Goal: Task Accomplishment & Management: Use online tool/utility

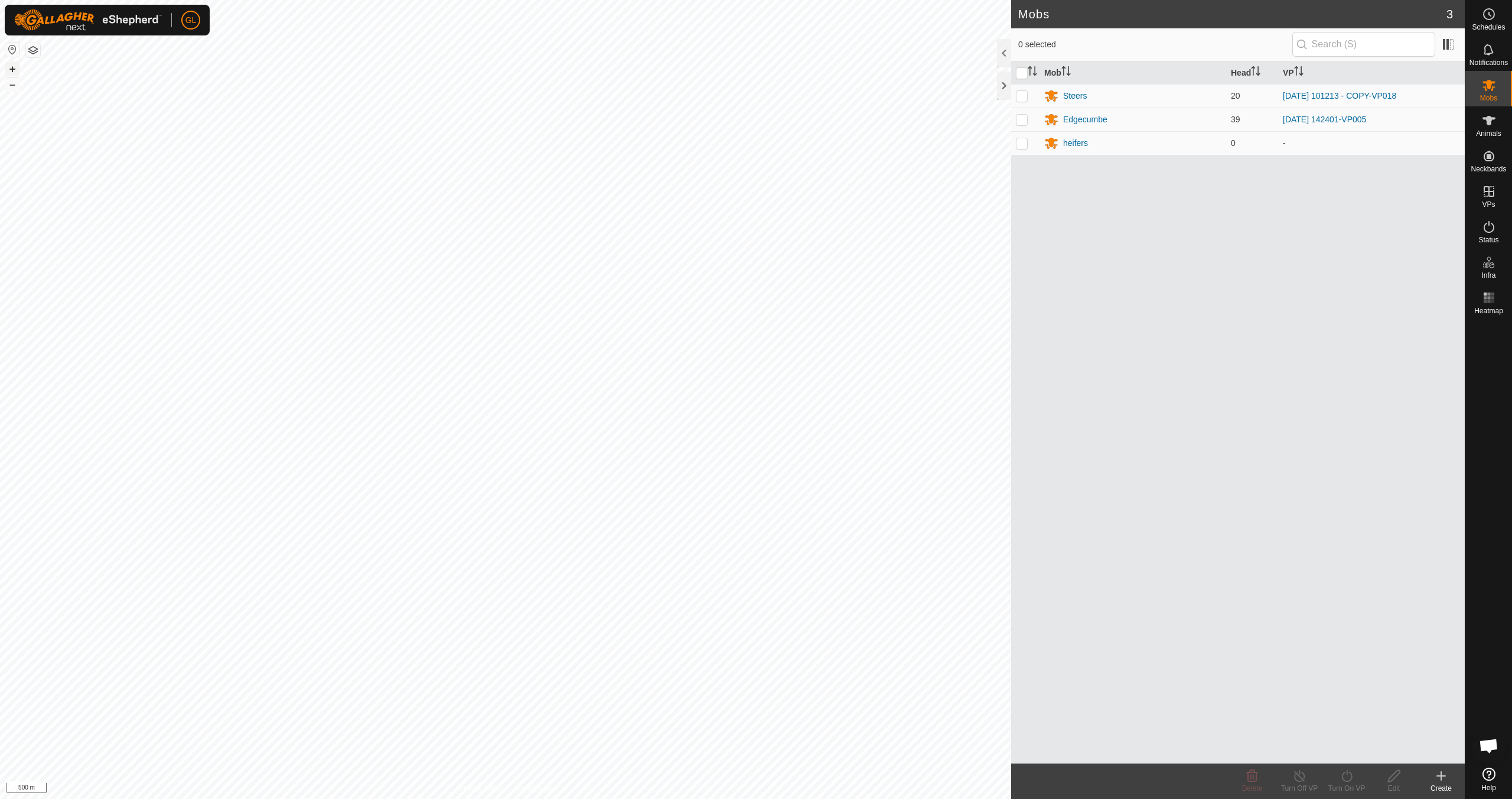
click at [9, 67] on button "+" at bounding box center [12, 69] width 14 height 14
click at [9, 68] on button "+" at bounding box center [12, 69] width 14 height 14
click at [8, 68] on button "+" at bounding box center [12, 69] width 14 height 14
click at [16, 88] on button "–" at bounding box center [12, 84] width 14 height 14
click at [16, 87] on button "–" at bounding box center [12, 84] width 14 height 14
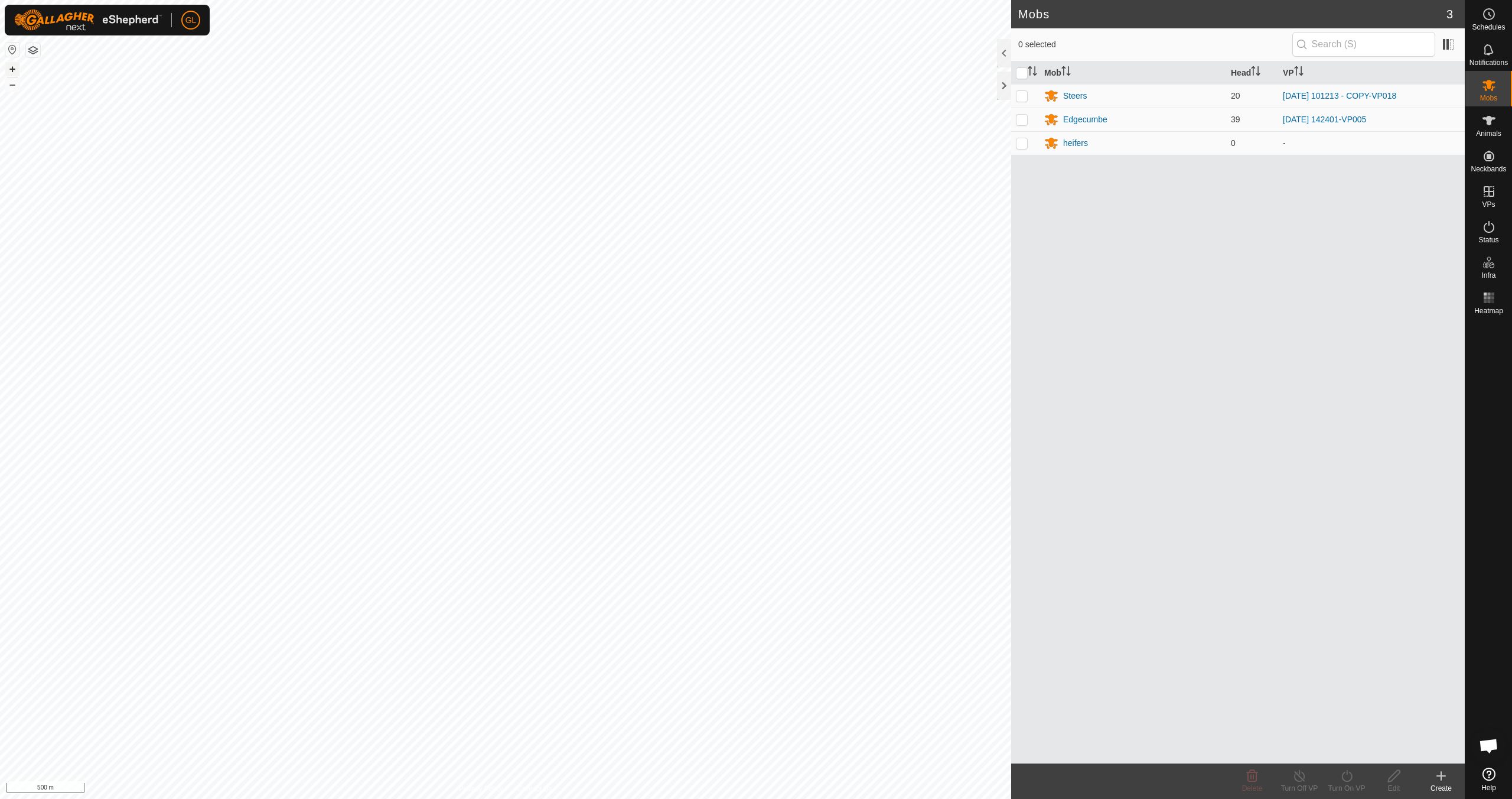
click at [11, 66] on button "+" at bounding box center [12, 69] width 14 height 14
click at [10, 66] on button "+" at bounding box center [12, 69] width 14 height 14
click at [11, 81] on button "–" at bounding box center [12, 84] width 14 height 14
click at [14, 70] on button "+" at bounding box center [12, 69] width 14 height 14
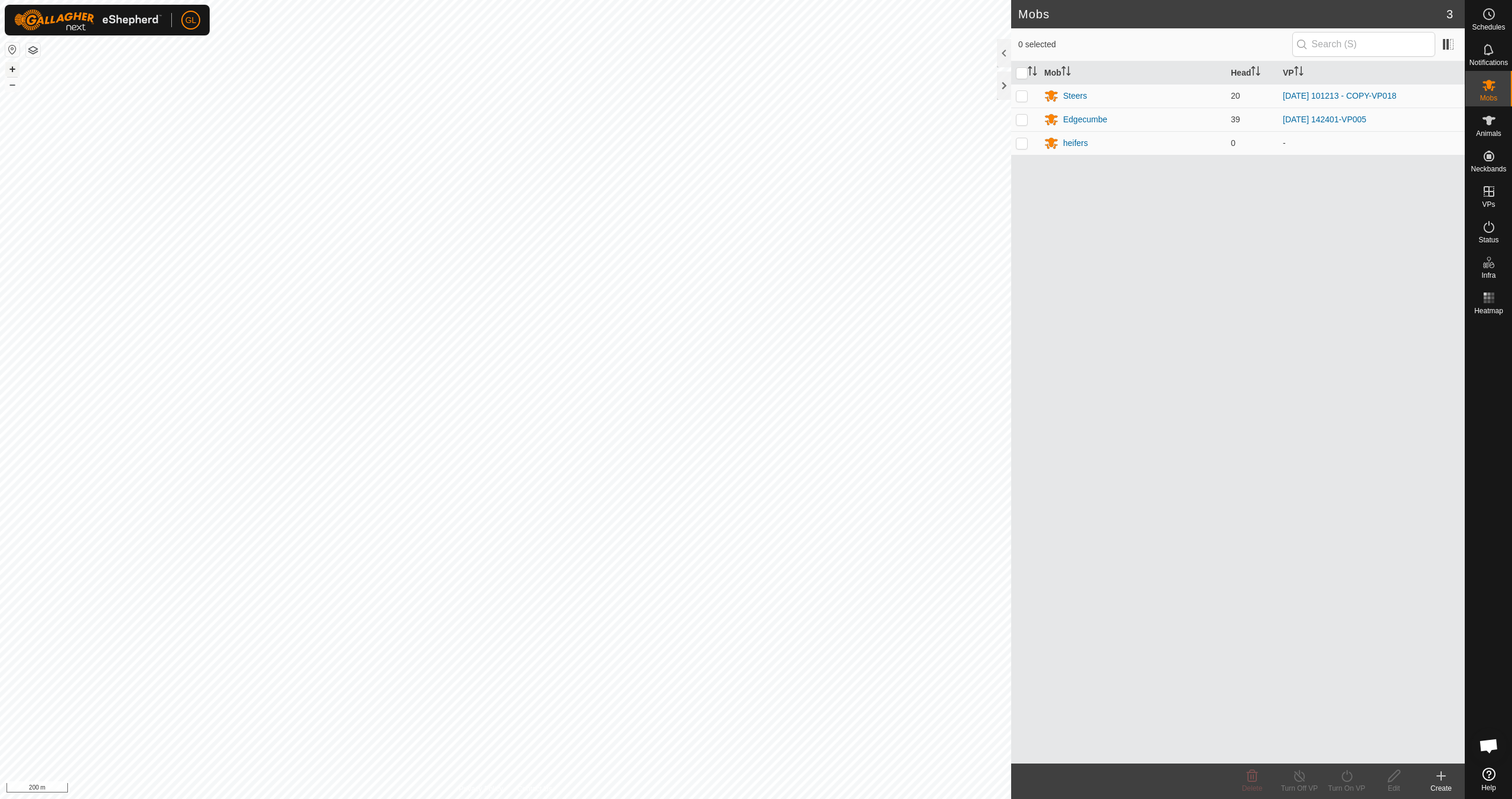
click at [13, 71] on button "+" at bounding box center [12, 69] width 14 height 14
click at [15, 68] on button "+" at bounding box center [12, 69] width 14 height 14
click at [1420, 190] on link "In Rotation" at bounding box center [1414, 190] width 101 height 24
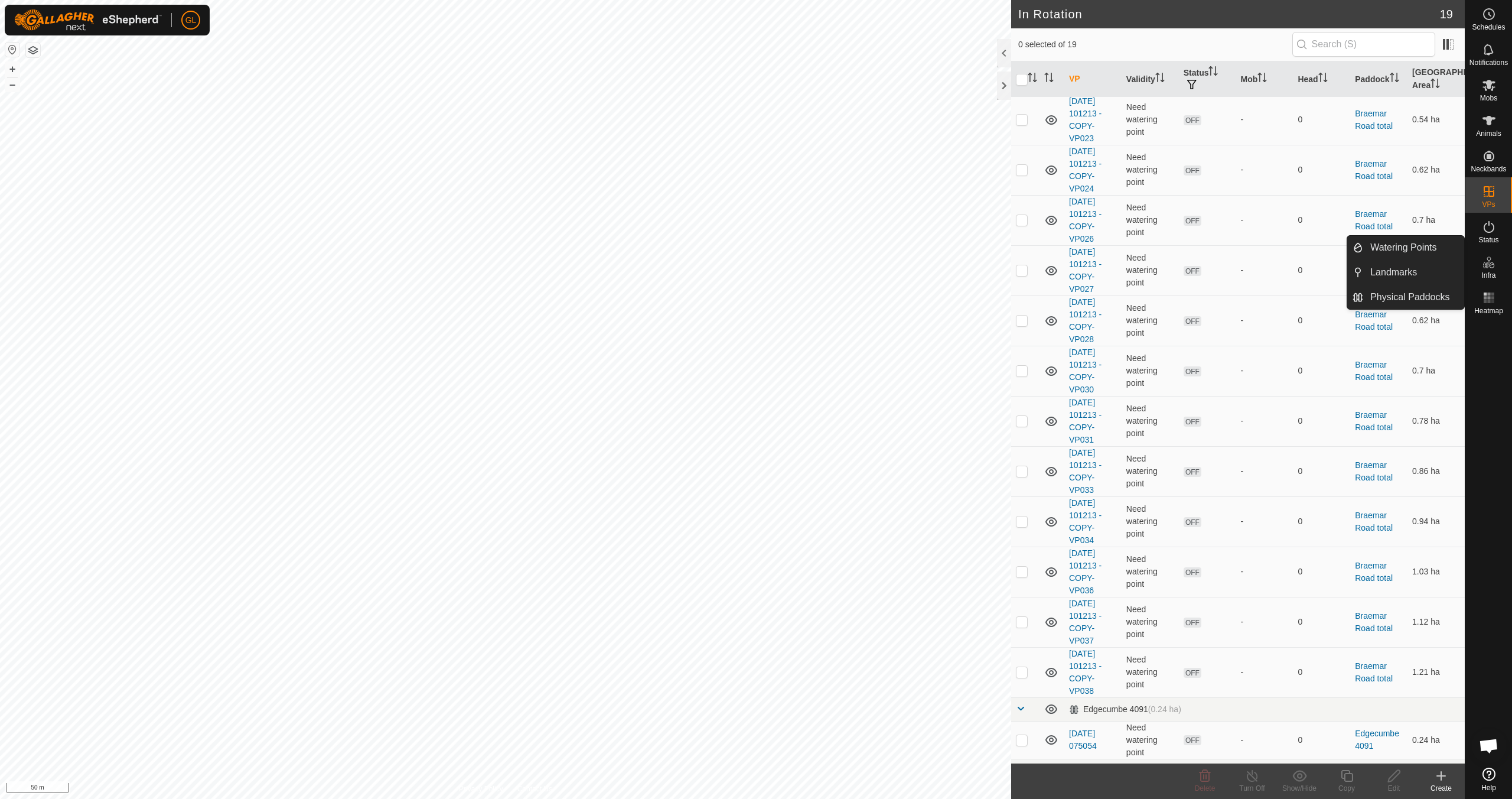
scroll to position [322, 0]
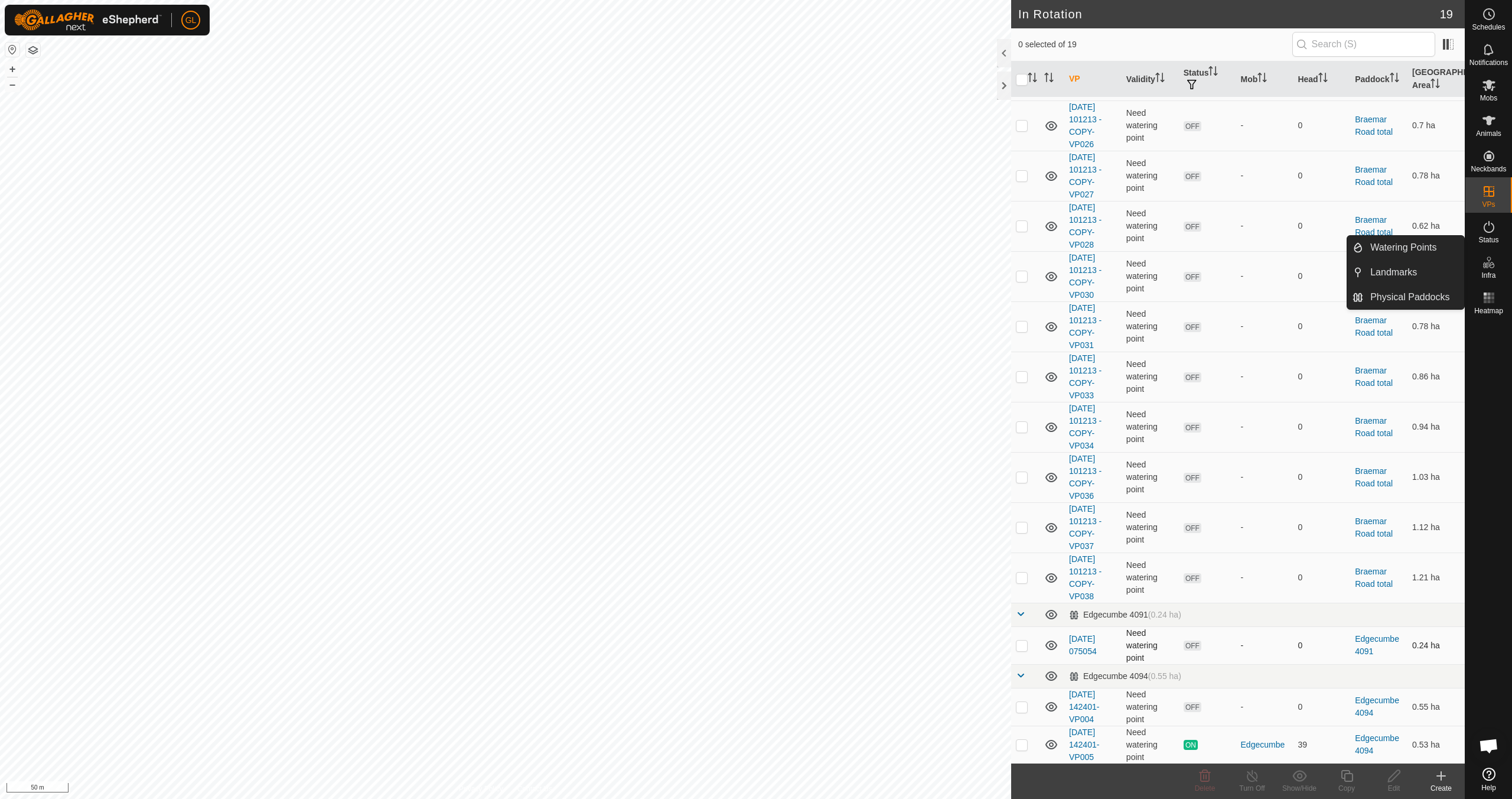
click at [1026, 643] on p-checkbox at bounding box center [1021, 645] width 12 height 10
click at [1200, 778] on icon at bounding box center [1205, 775] width 12 height 12
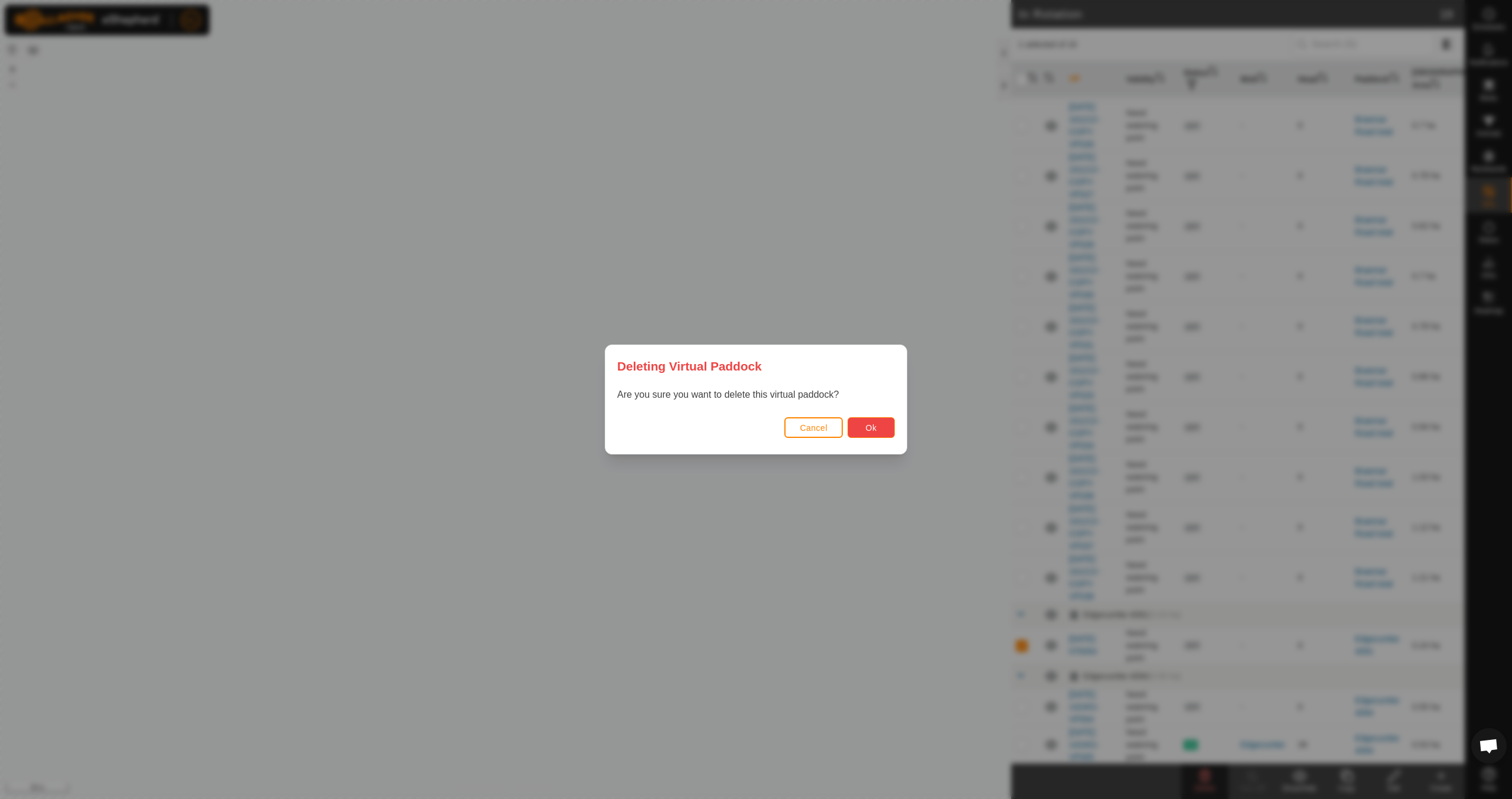
click at [878, 430] on button "Ok" at bounding box center [871, 427] width 47 height 20
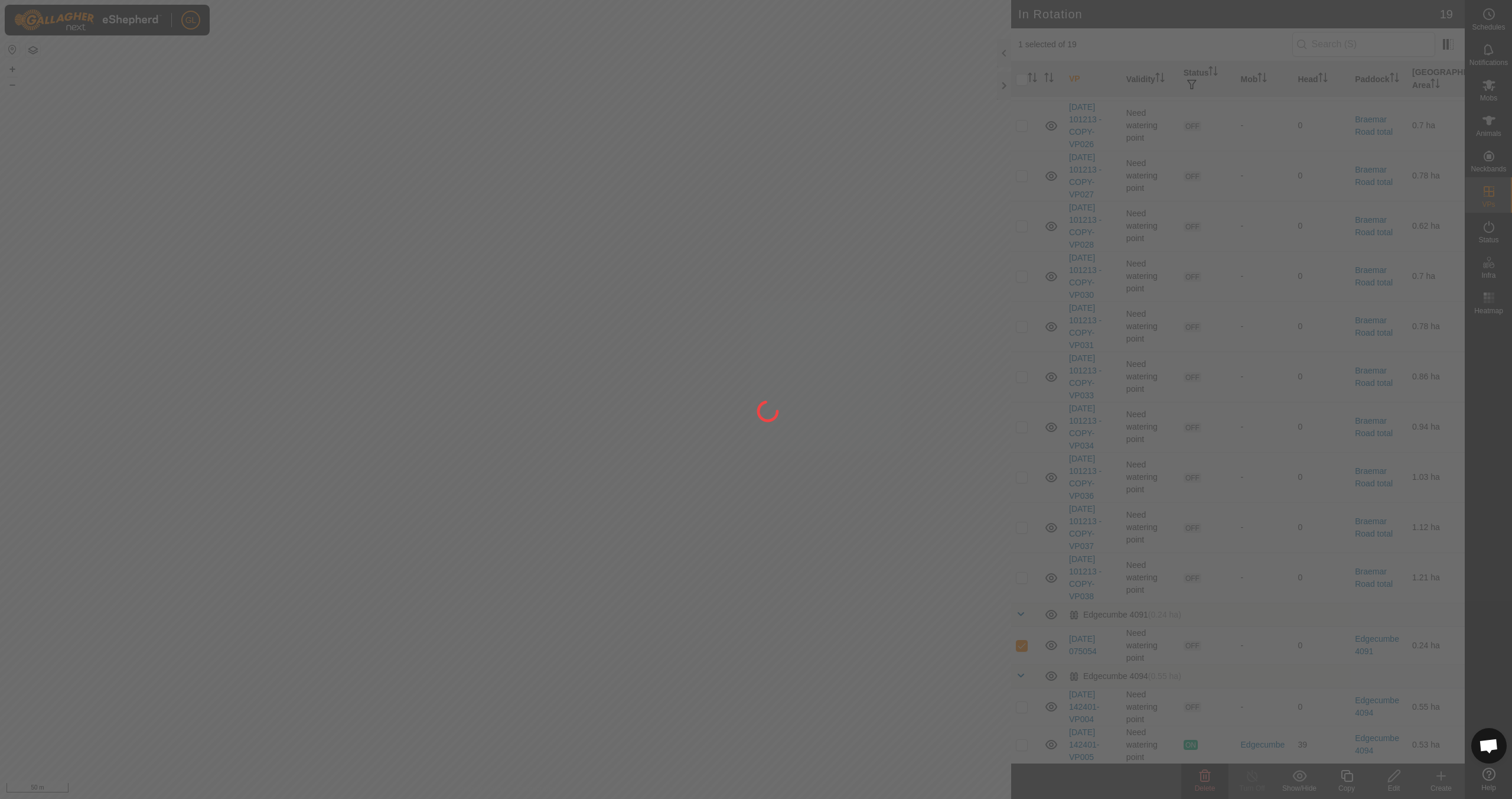
checkbox input "false"
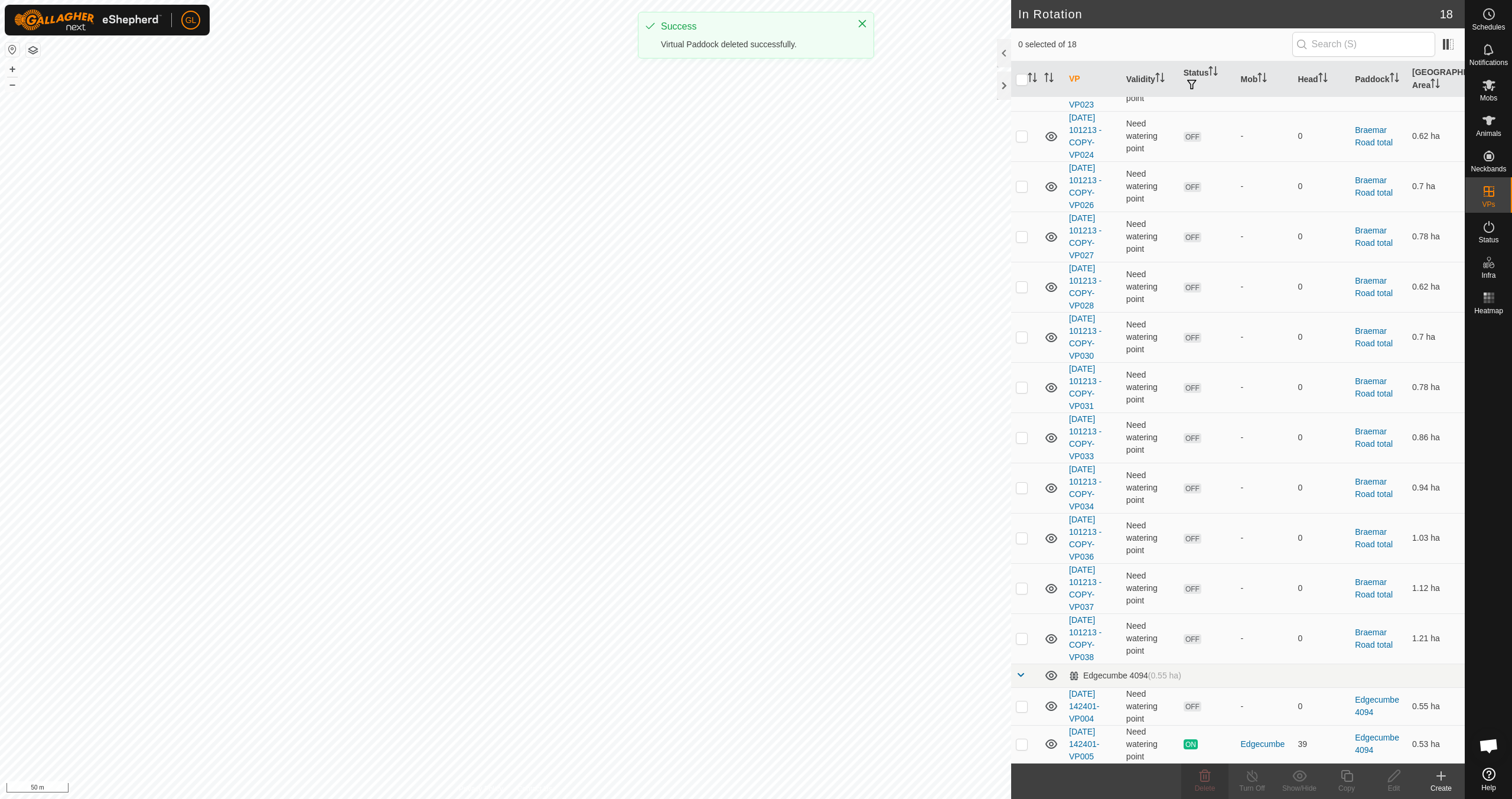
scroll to position [0, 0]
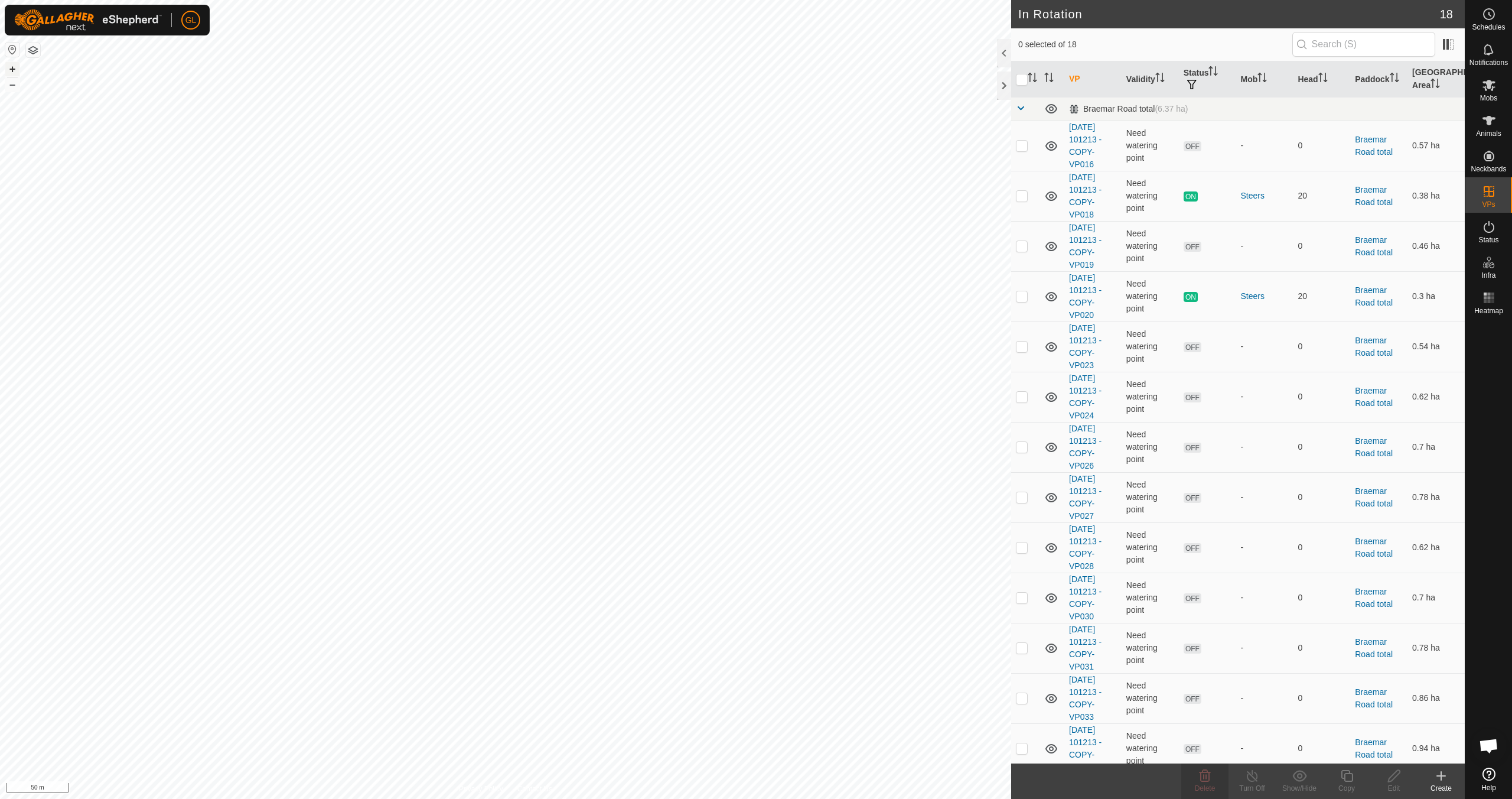
click at [14, 72] on button "+" at bounding box center [12, 69] width 14 height 14
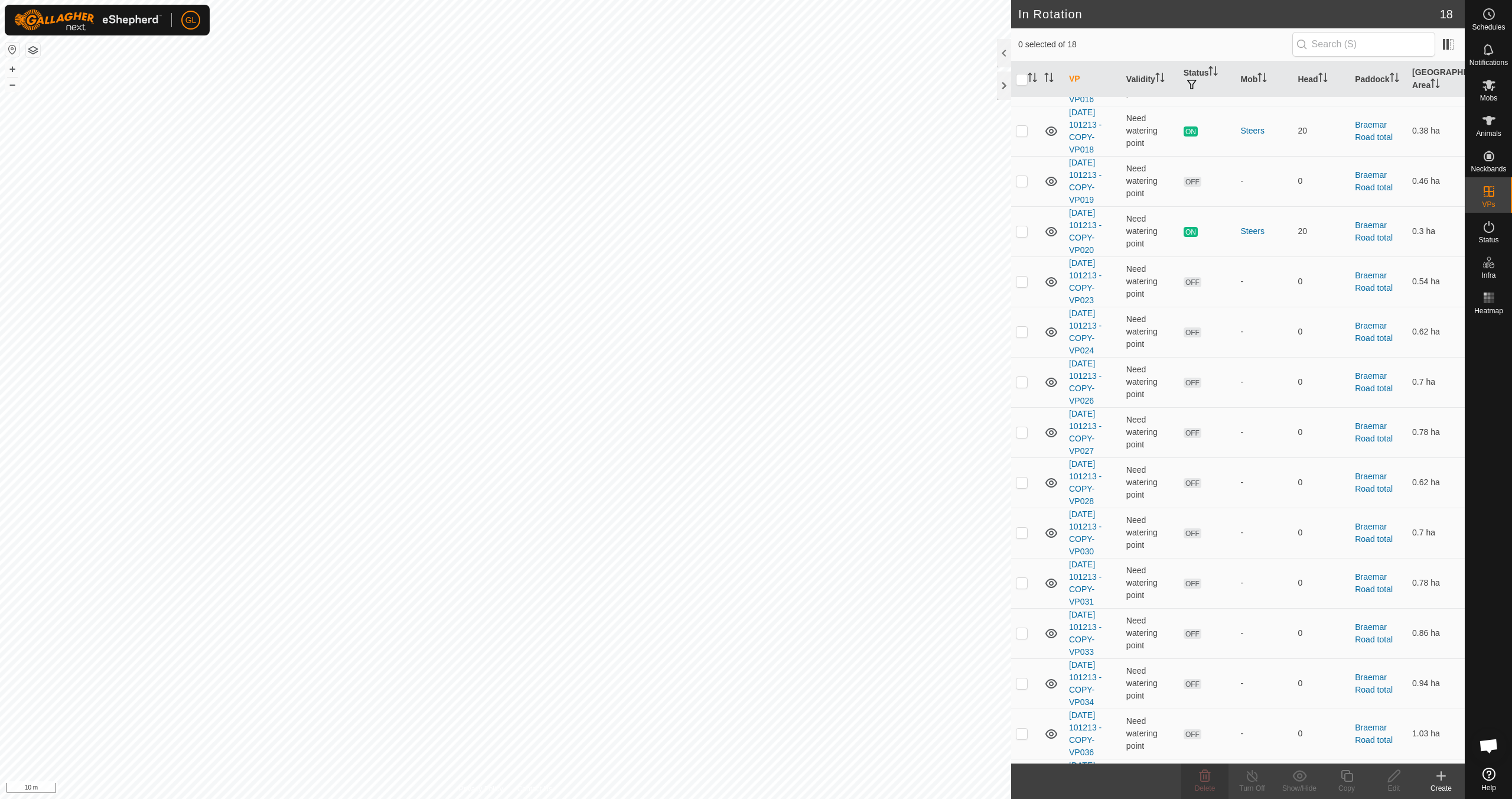
scroll to position [260, 0]
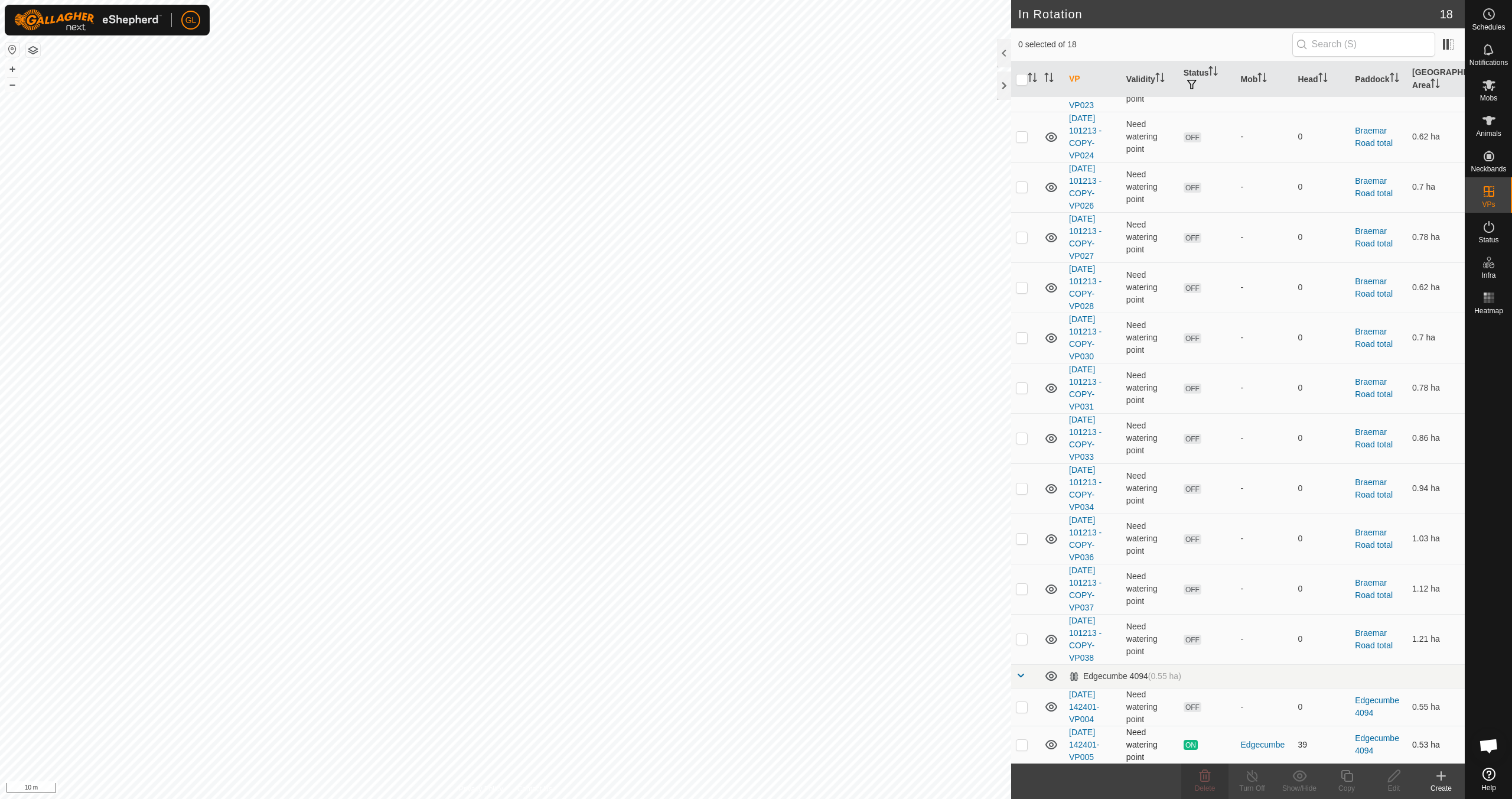
click at [1021, 744] on p-checkbox at bounding box center [1021, 744] width 12 height 10
checkbox input "true"
click at [1351, 778] on icon at bounding box center [1346, 776] width 15 height 14
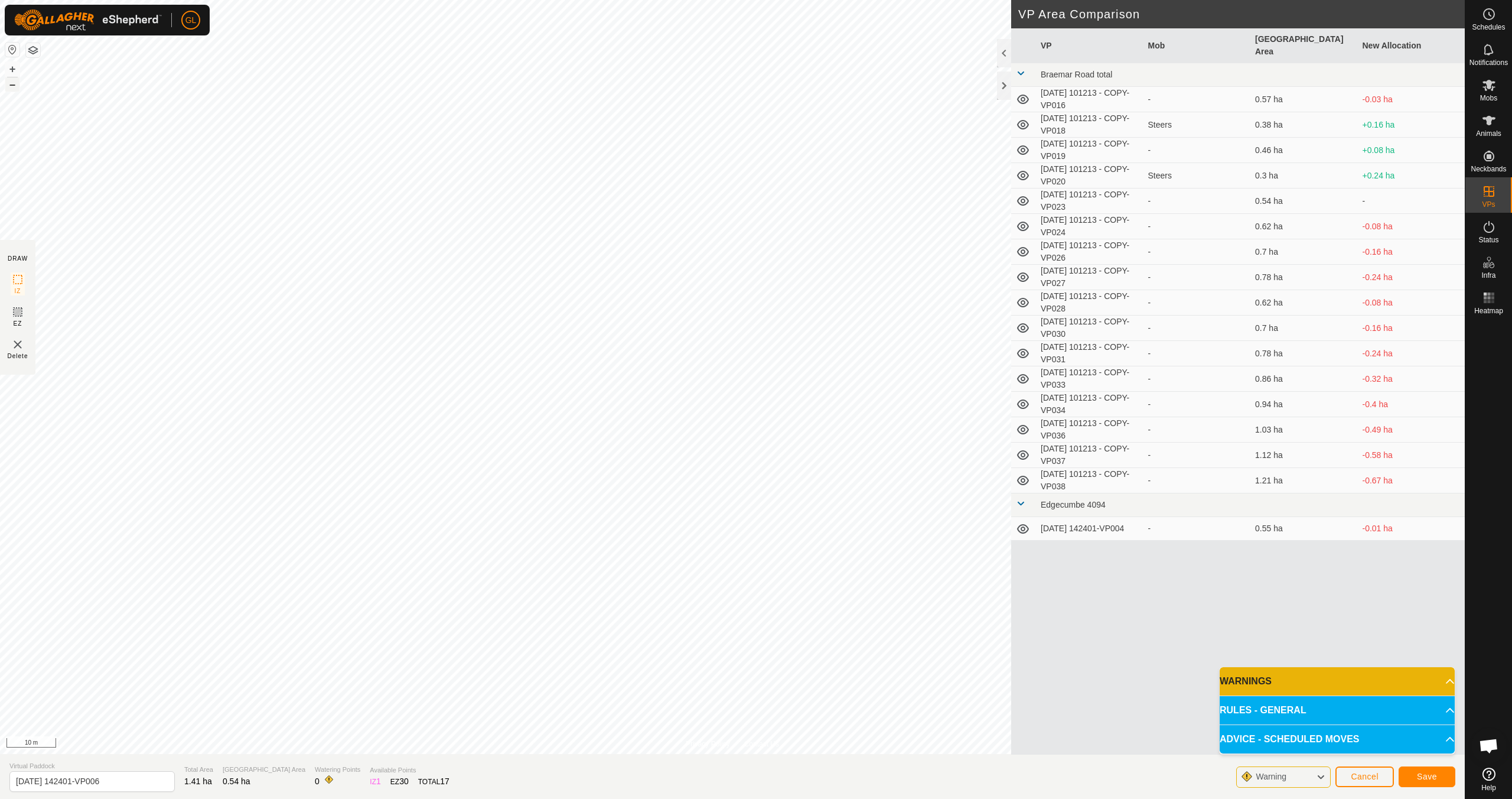
click at [15, 86] on button "–" at bounding box center [12, 84] width 14 height 14
click at [1427, 777] on span "Save" at bounding box center [1427, 776] width 20 height 10
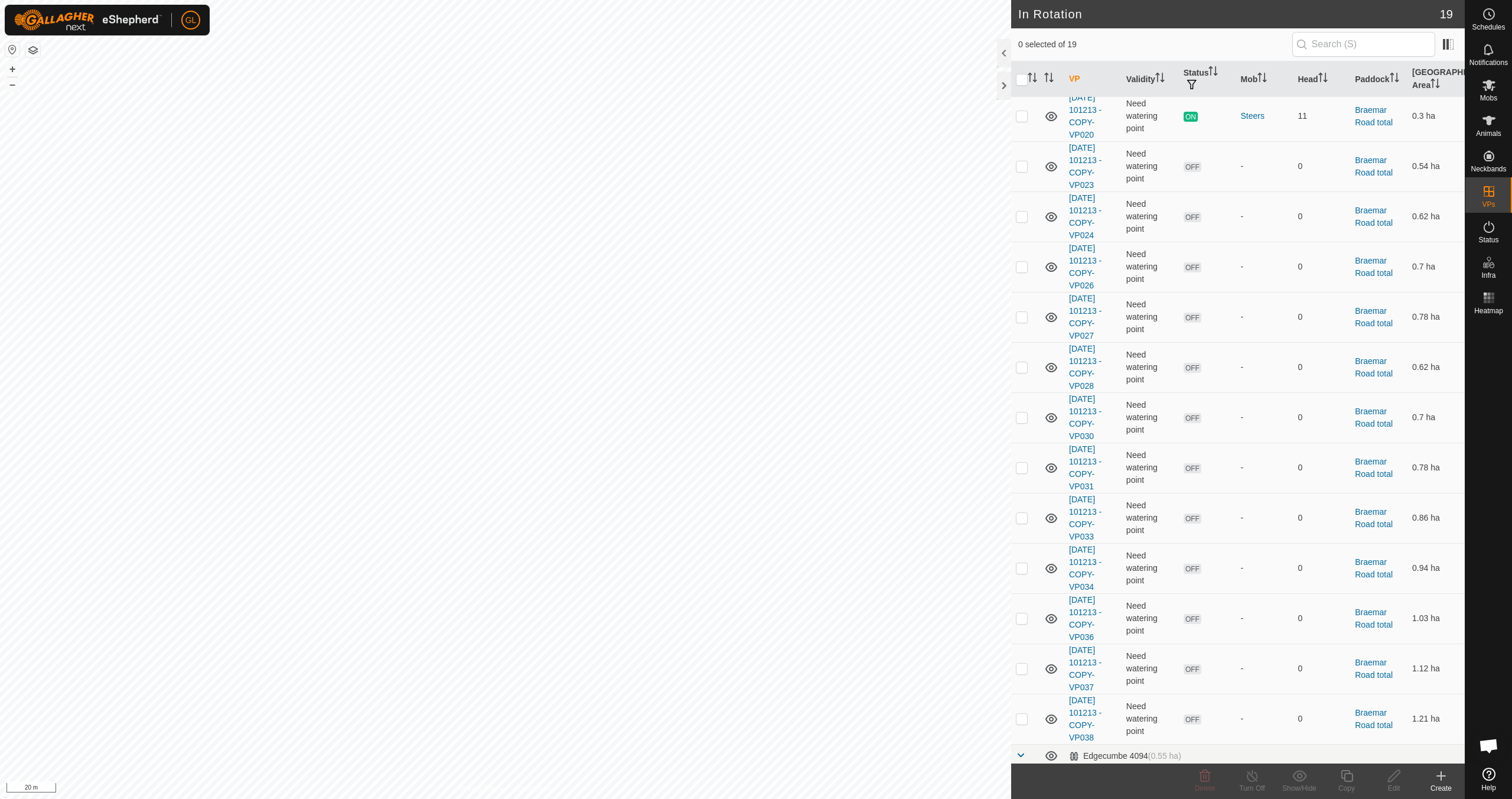
scroll to position [298, 0]
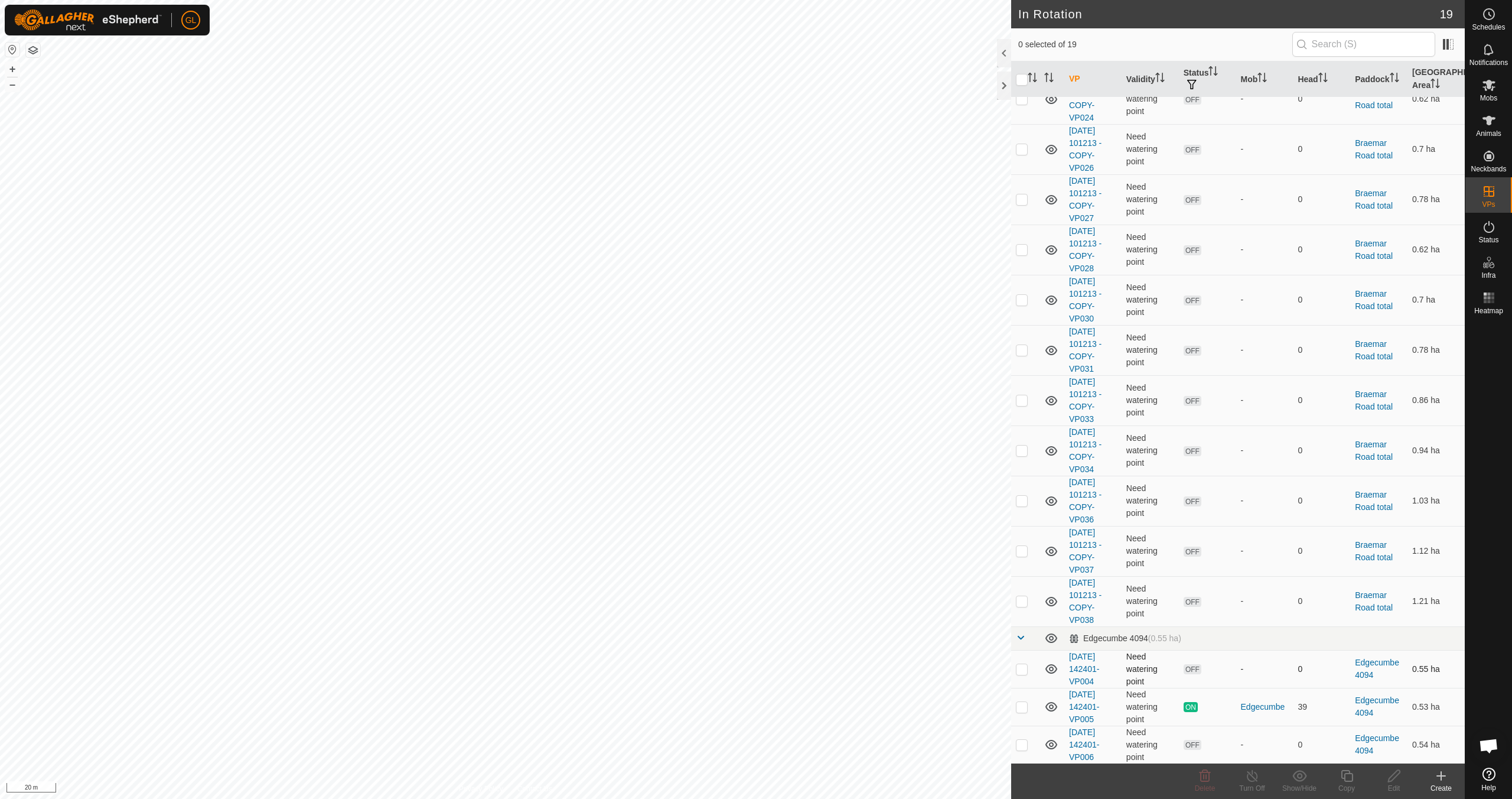
click at [1022, 667] on p-checkbox at bounding box center [1021, 669] width 12 height 10
checkbox input "true"
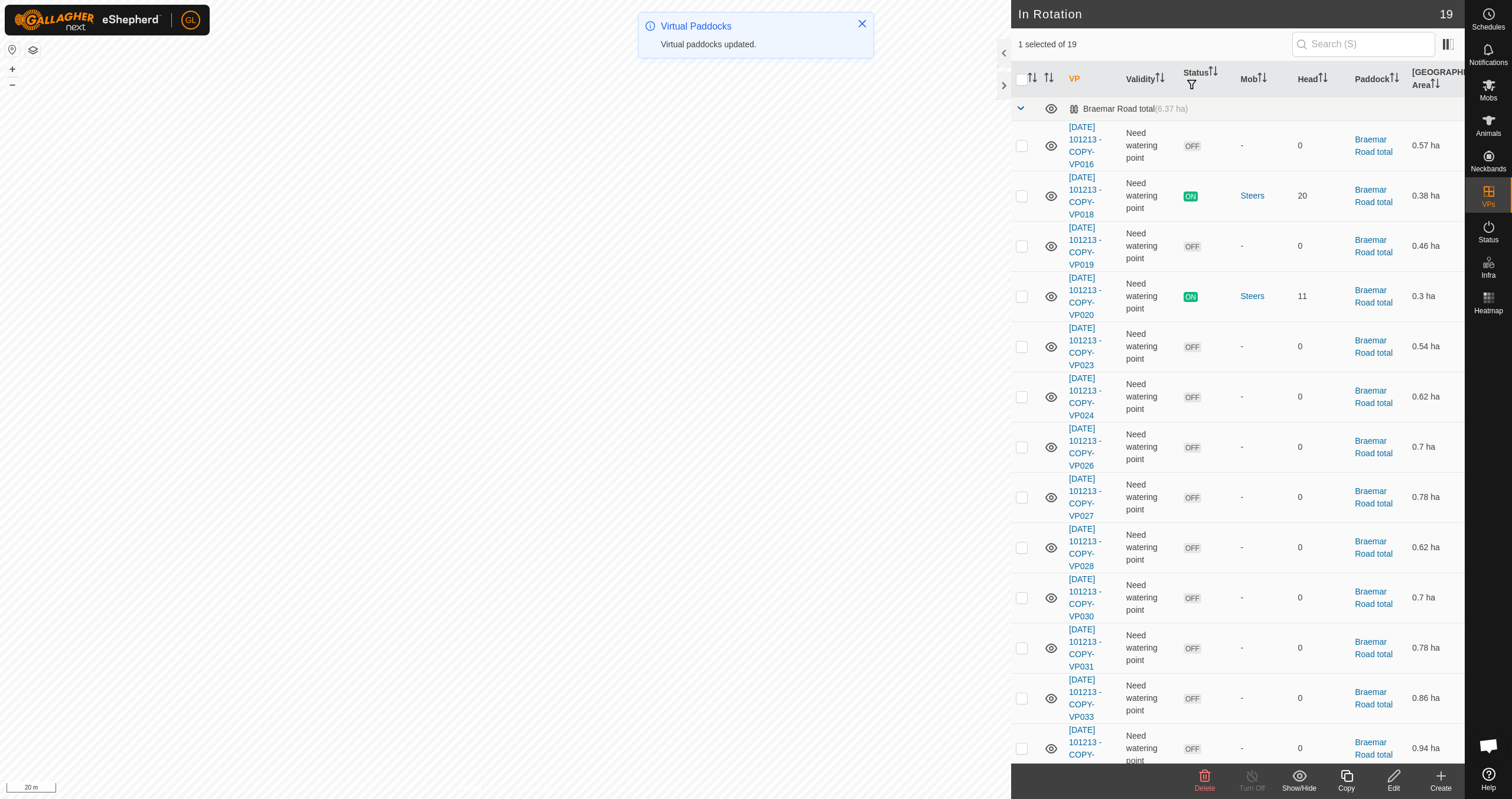
click at [1206, 783] on div "Delete" at bounding box center [1205, 788] width 47 height 11
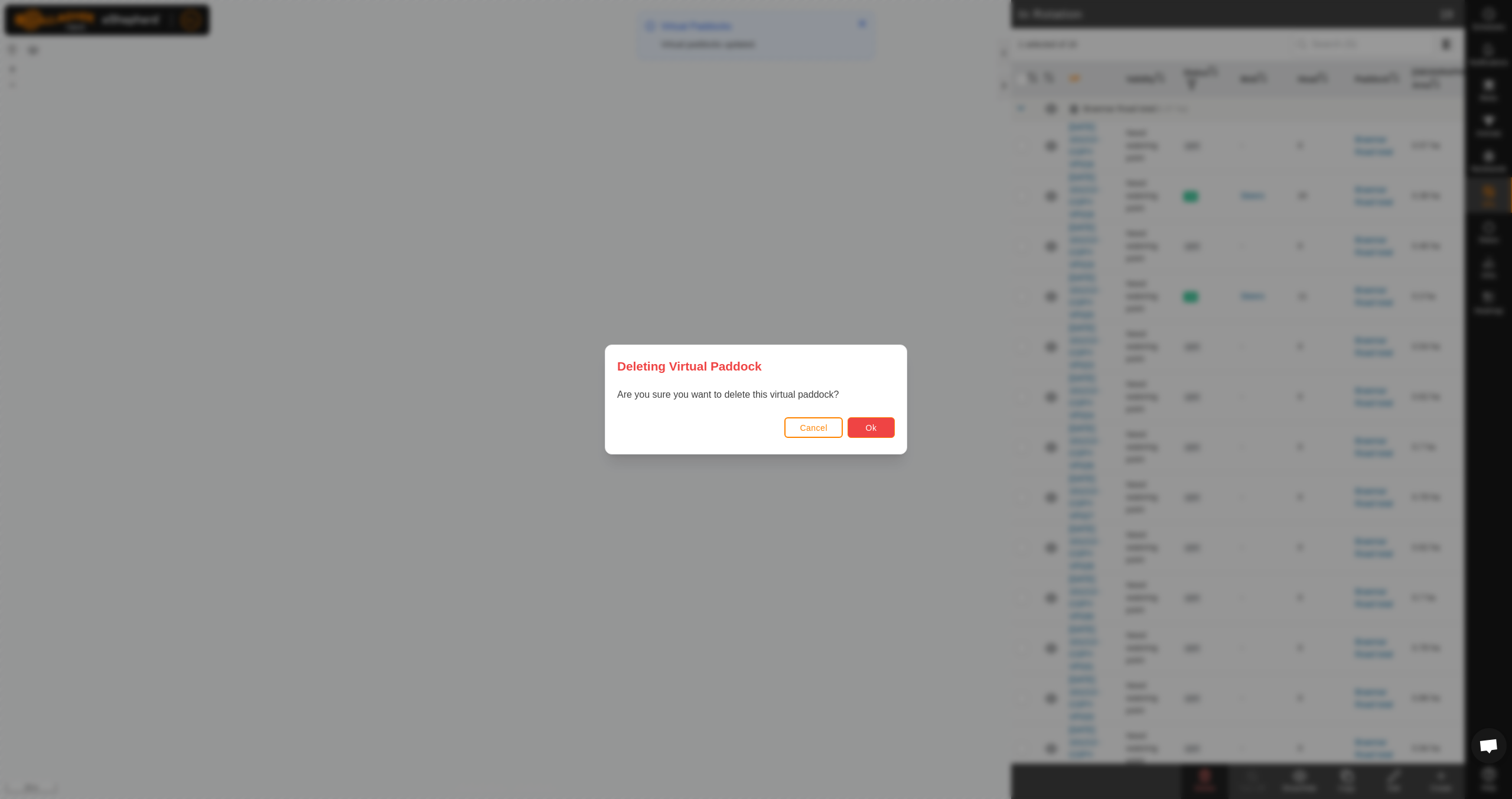
click at [880, 426] on button "Ok" at bounding box center [871, 427] width 47 height 20
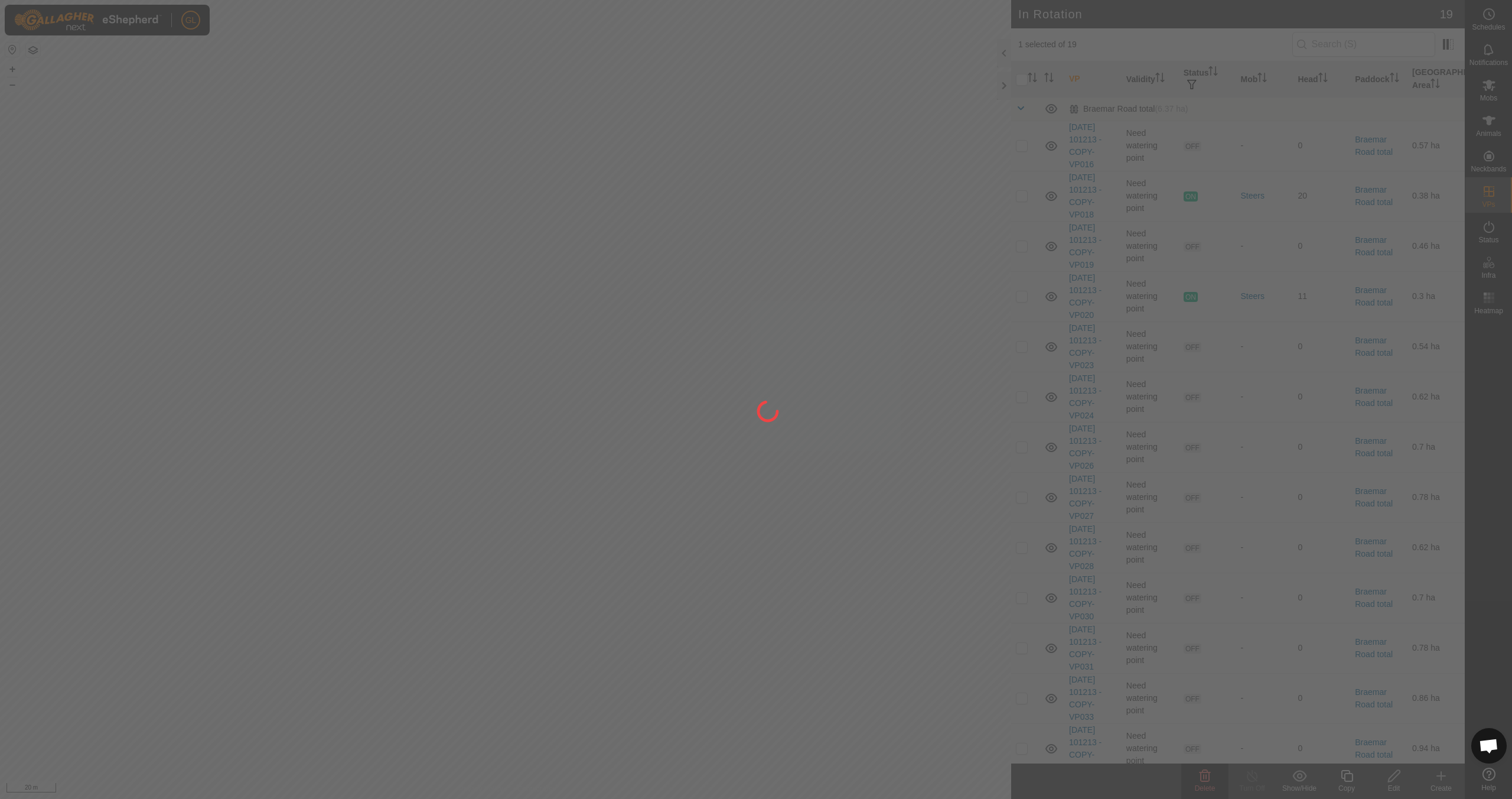
checkbox input "false"
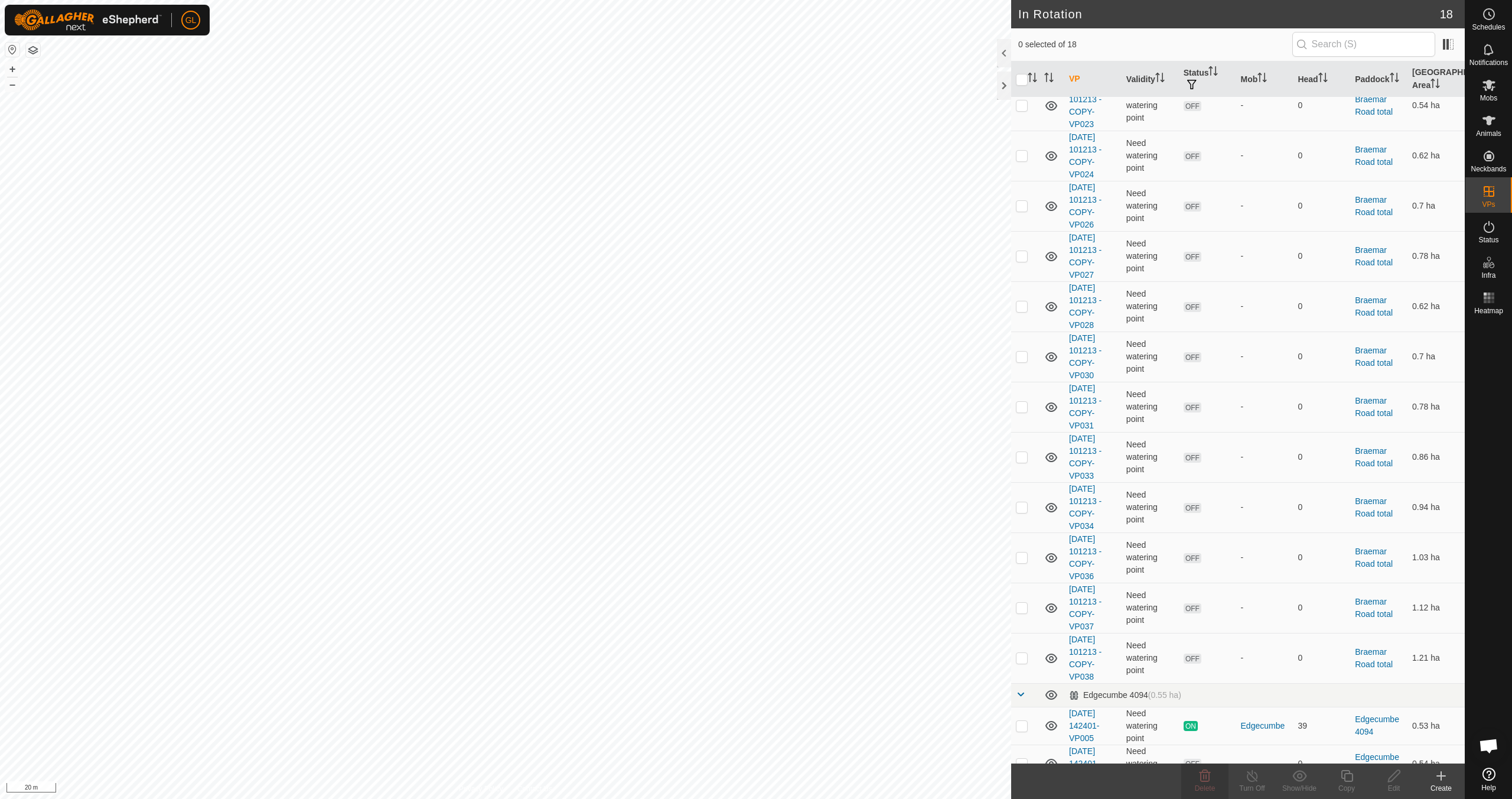
scroll to position [260, 0]
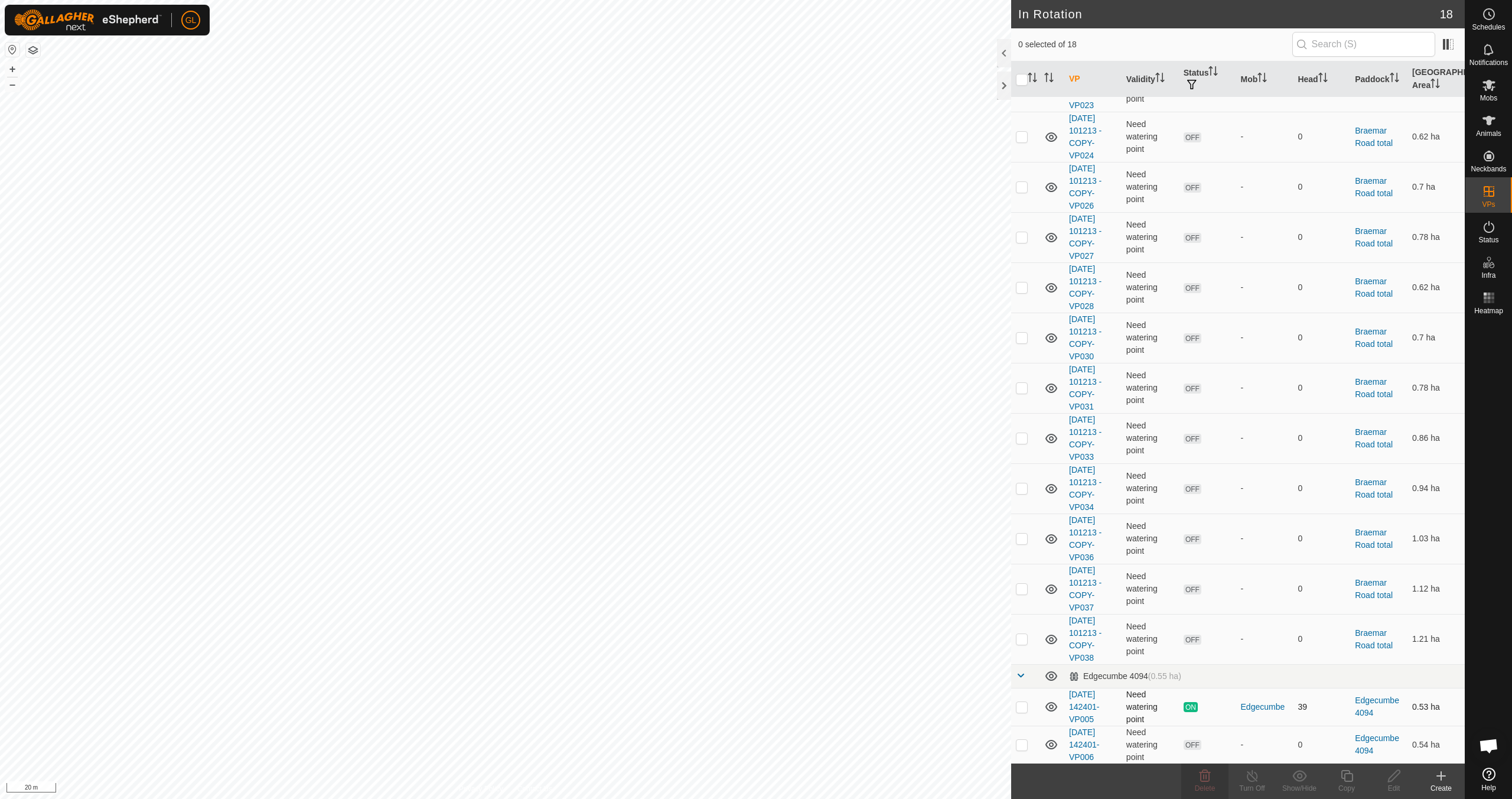
click at [1020, 703] on p-checkbox at bounding box center [1021, 706] width 12 height 10
checkbox input "true"
click at [1345, 780] on icon at bounding box center [1346, 776] width 15 height 14
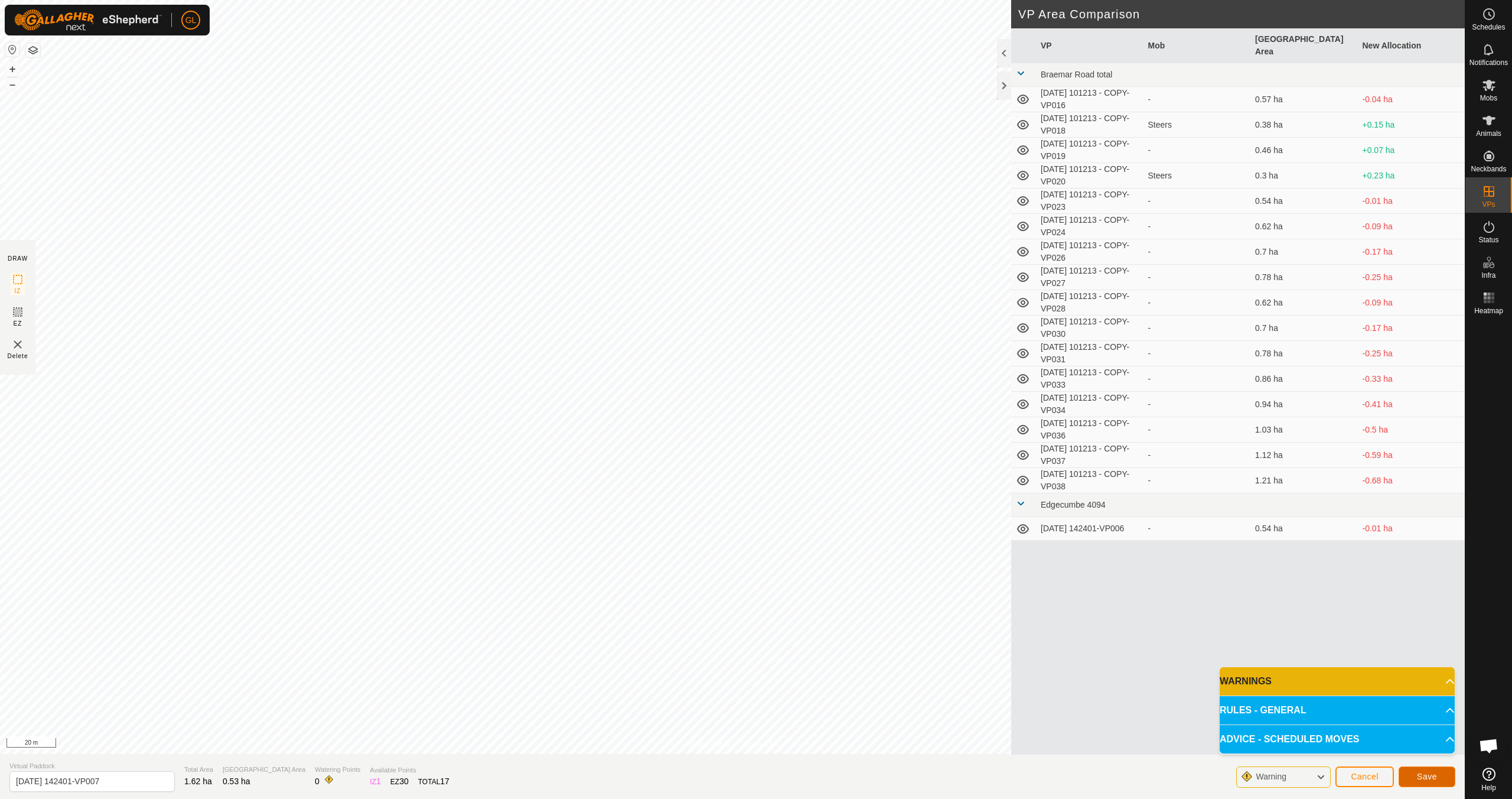
click at [1421, 776] on span "Save" at bounding box center [1427, 776] width 20 height 10
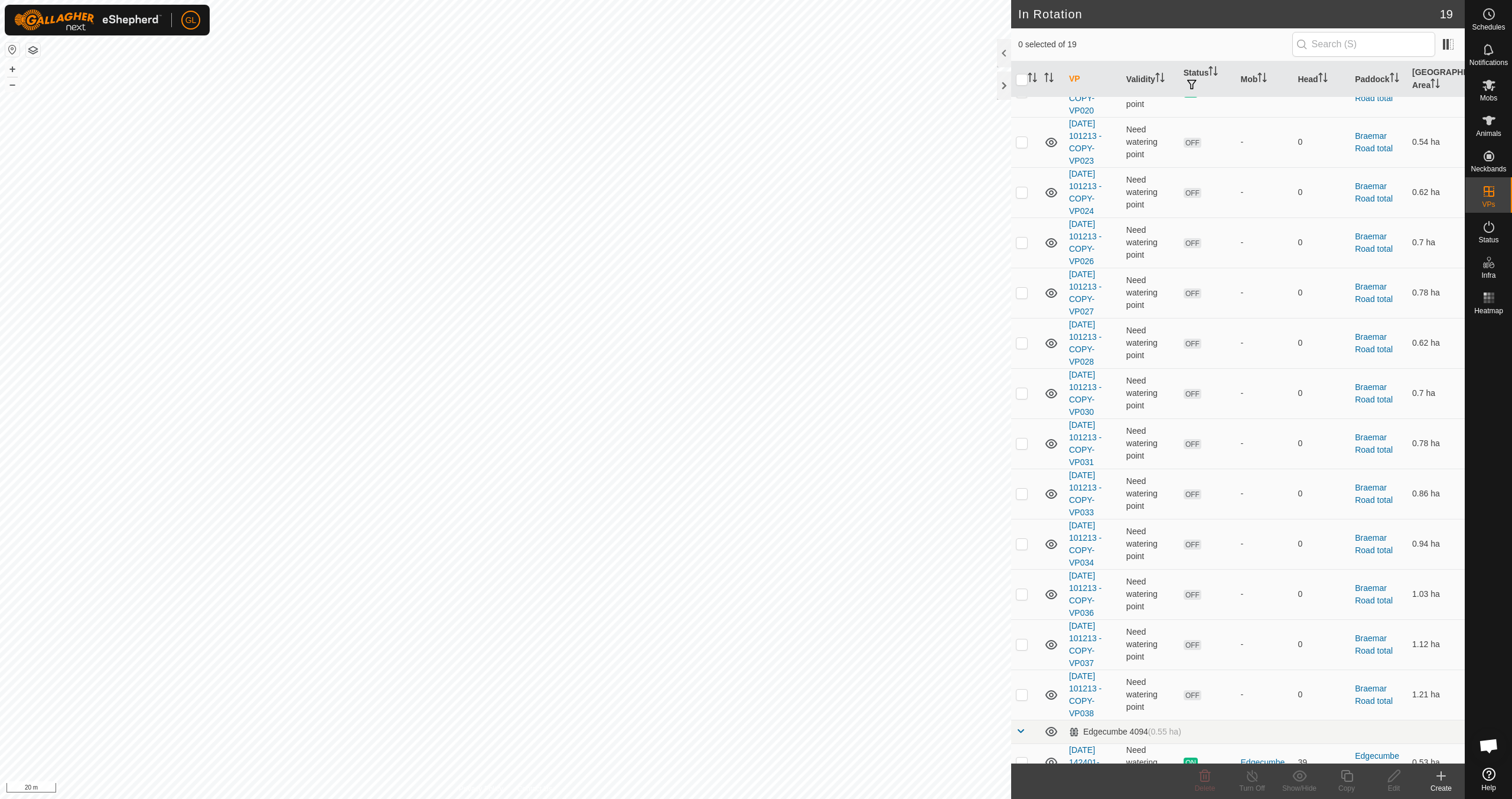
scroll to position [298, 0]
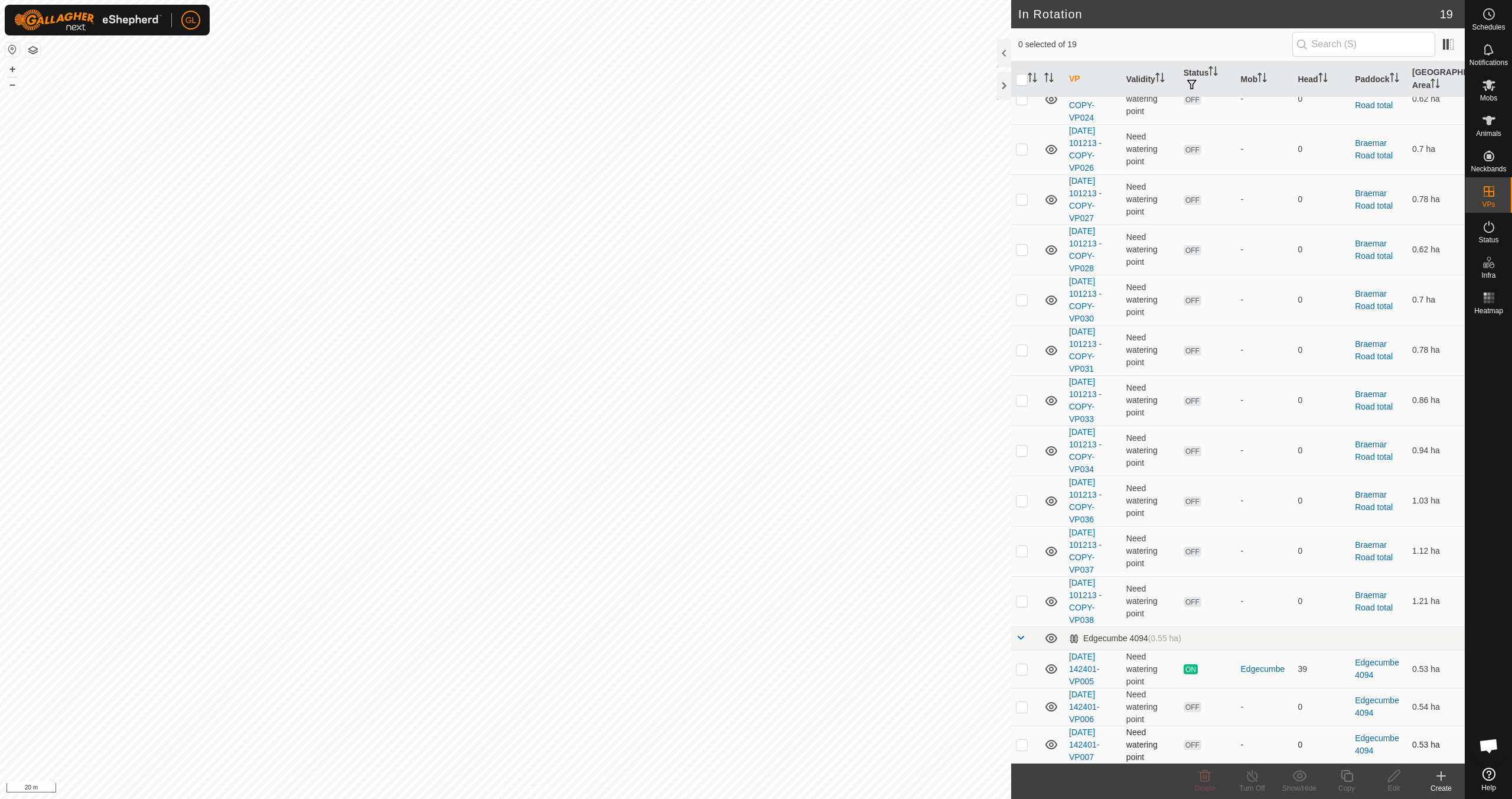
click at [1019, 747] on p-checkbox at bounding box center [1021, 744] width 12 height 10
checkbox input "true"
click at [1345, 778] on icon at bounding box center [1346, 776] width 15 height 14
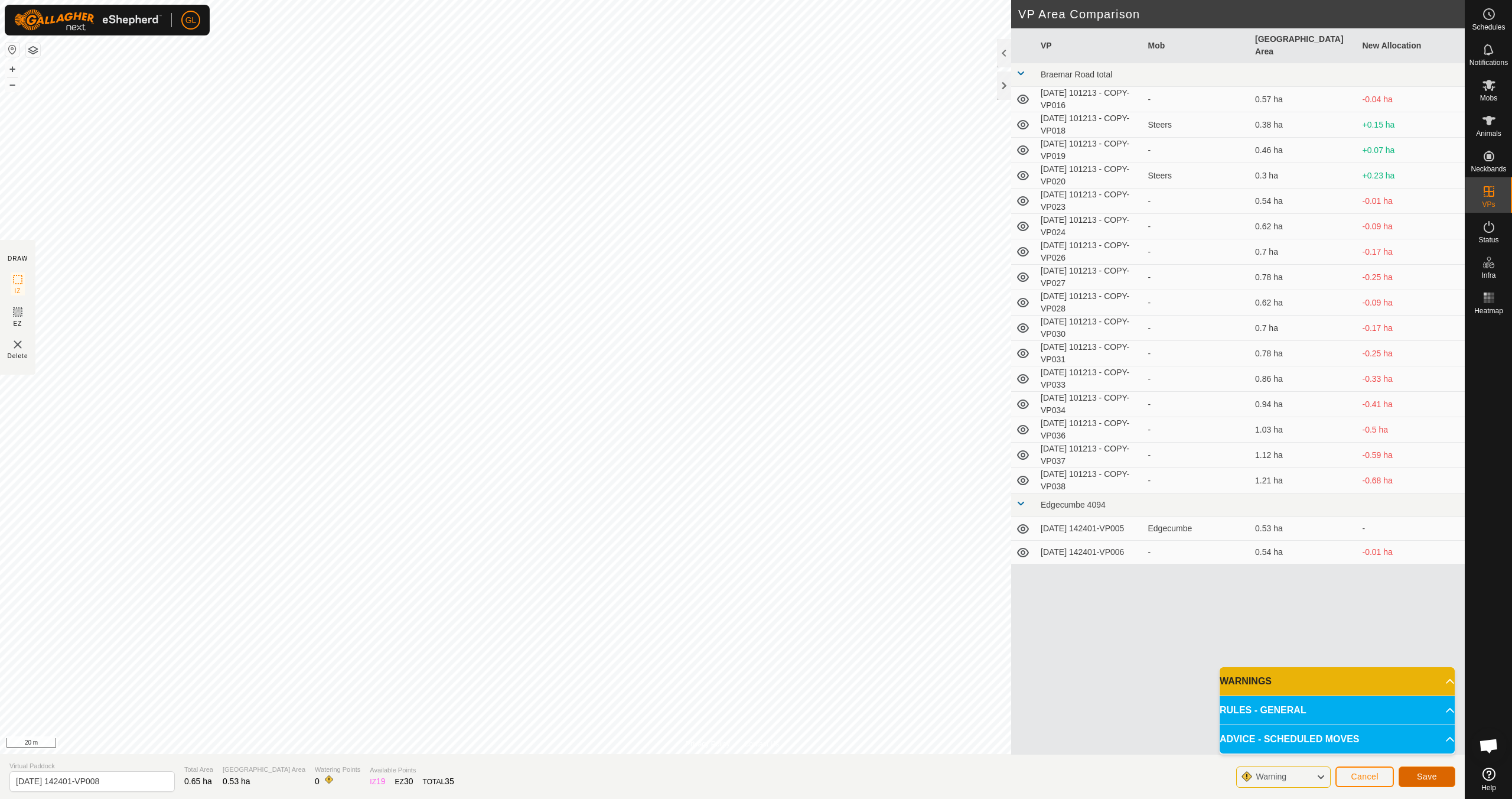
click at [1431, 776] on span "Save" at bounding box center [1427, 776] width 20 height 10
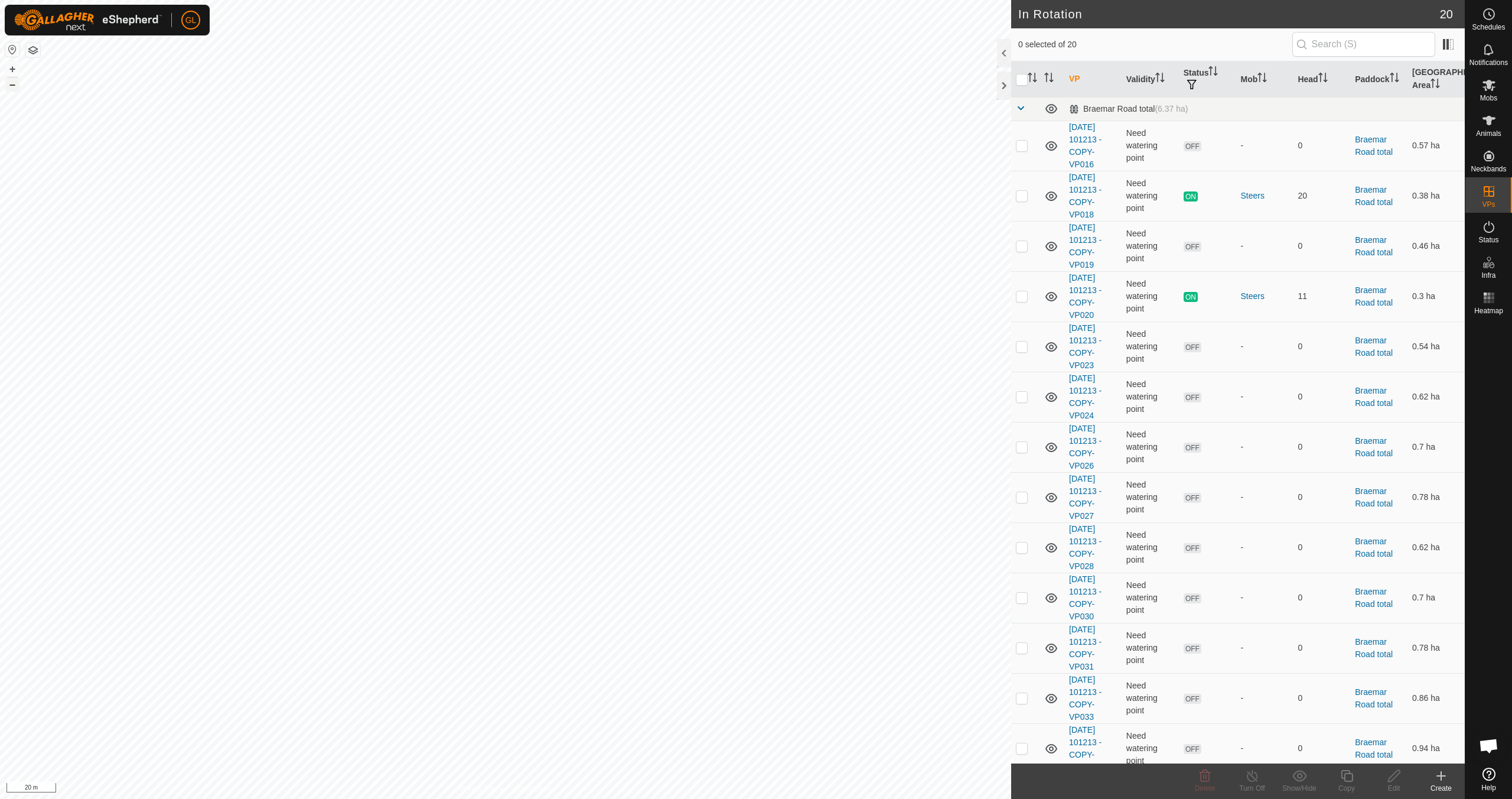
click at [12, 84] on button "–" at bounding box center [12, 84] width 14 height 14
